Goal: Task Accomplishment & Management: Manage account settings

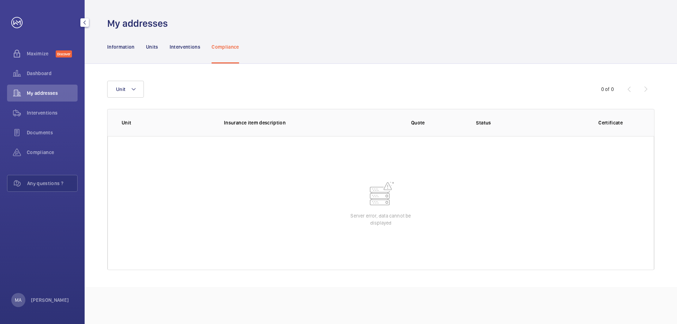
click at [41, 294] on div "MA [PERSON_NAME]" at bounding box center [40, 300] width 58 height 14
click at [39, 300] on div at bounding box center [338, 162] width 677 height 324
click at [34, 297] on p "[PERSON_NAME]" at bounding box center [50, 300] width 38 height 7
click at [32, 285] on p "Logout" at bounding box center [30, 284] width 25 height 7
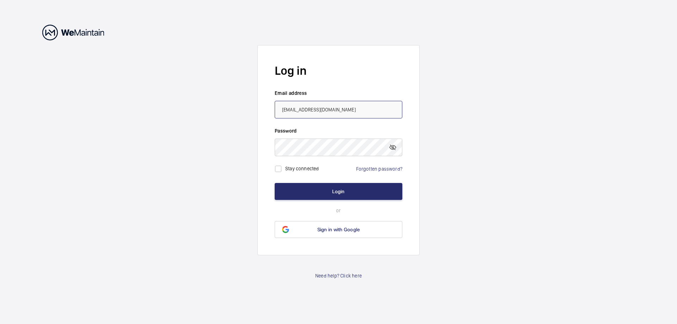
click at [298, 108] on input "[EMAIL_ADDRESS][DOMAIN_NAME]" at bounding box center [339, 110] width 128 height 18
type input "[PERSON_NAME][EMAIL_ADDRESS][PERSON_NAME][DOMAIN_NAME]"
click at [280, 169] on input "checkbox" at bounding box center [278, 169] width 14 height 14
checkbox input "true"
click at [318, 198] on button "Login" at bounding box center [339, 191] width 128 height 17
